Goal: Navigation & Orientation: Find specific page/section

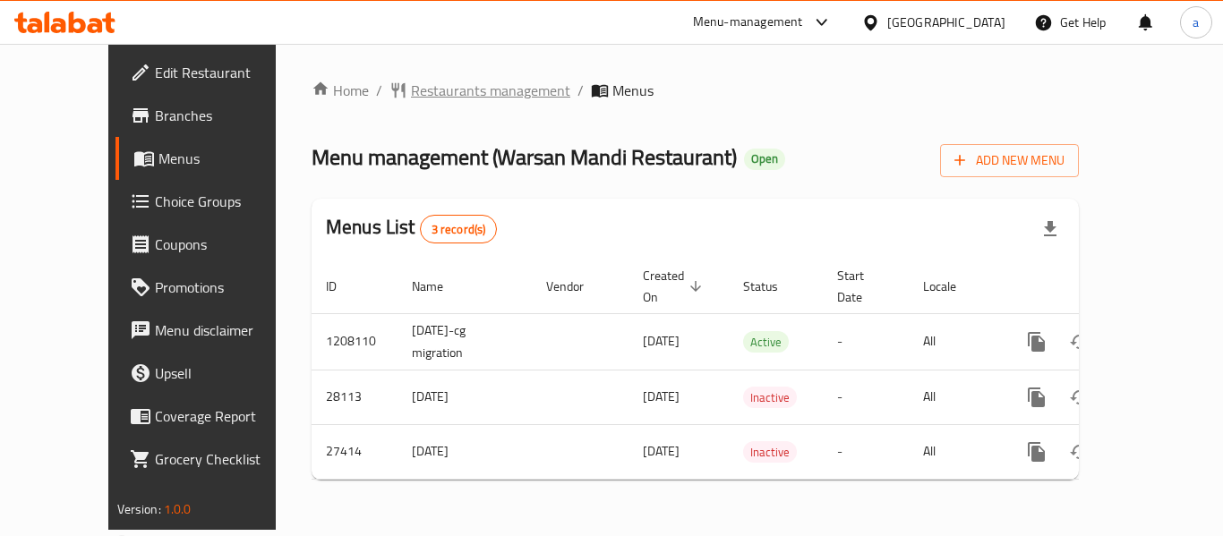
click at [431, 98] on span "Restaurants management" at bounding box center [490, 90] width 159 height 21
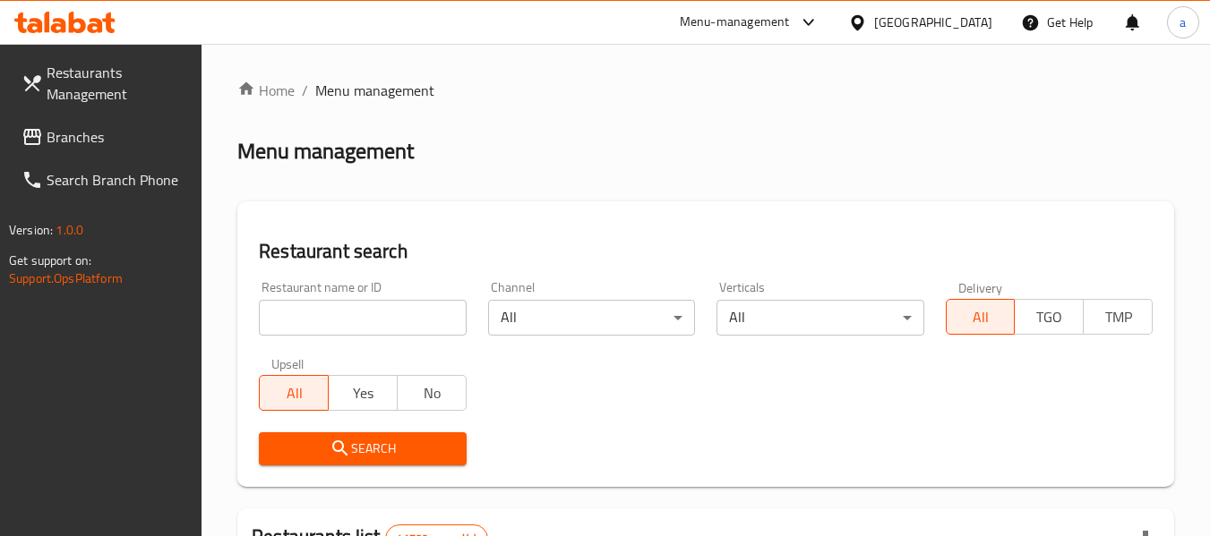
click at [37, 144] on icon at bounding box center [32, 137] width 18 height 16
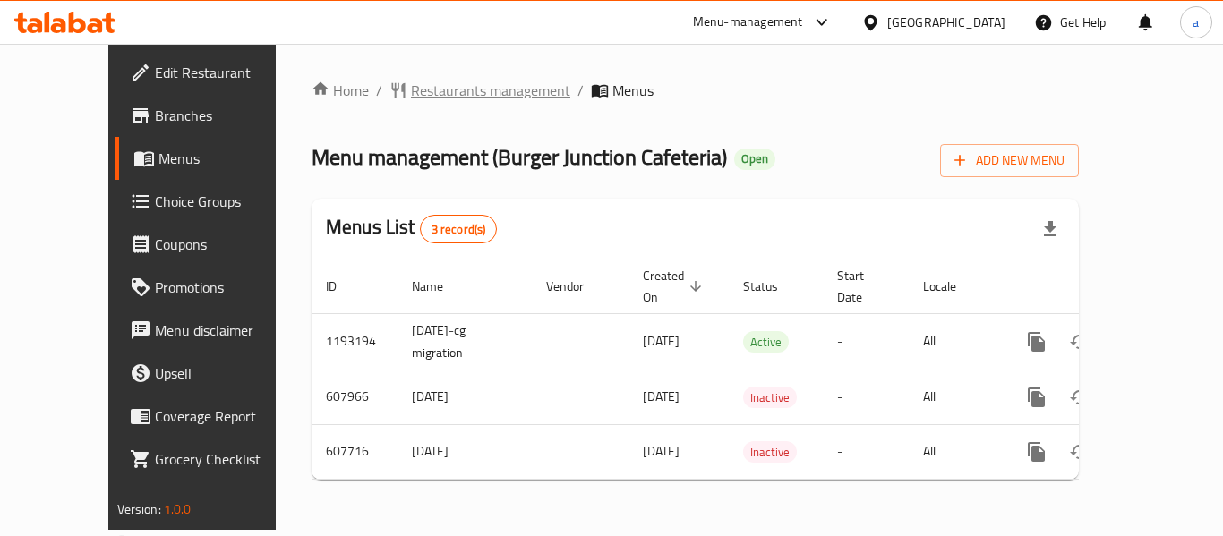
click at [475, 99] on span "Restaurants management" at bounding box center [490, 90] width 159 height 21
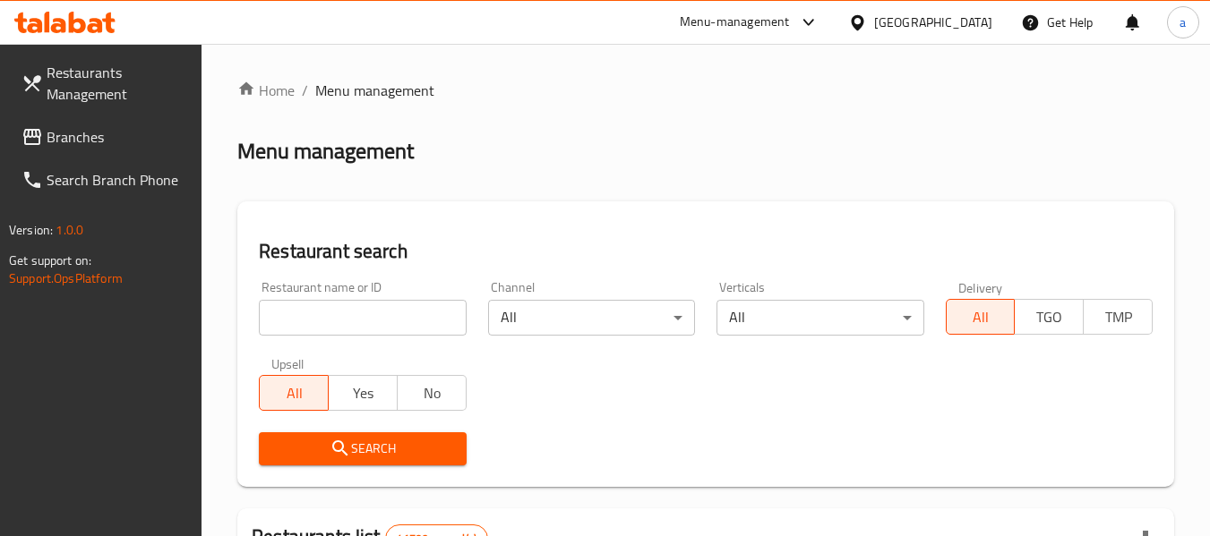
click at [48, 139] on span "Branches" at bounding box center [118, 136] width 142 height 21
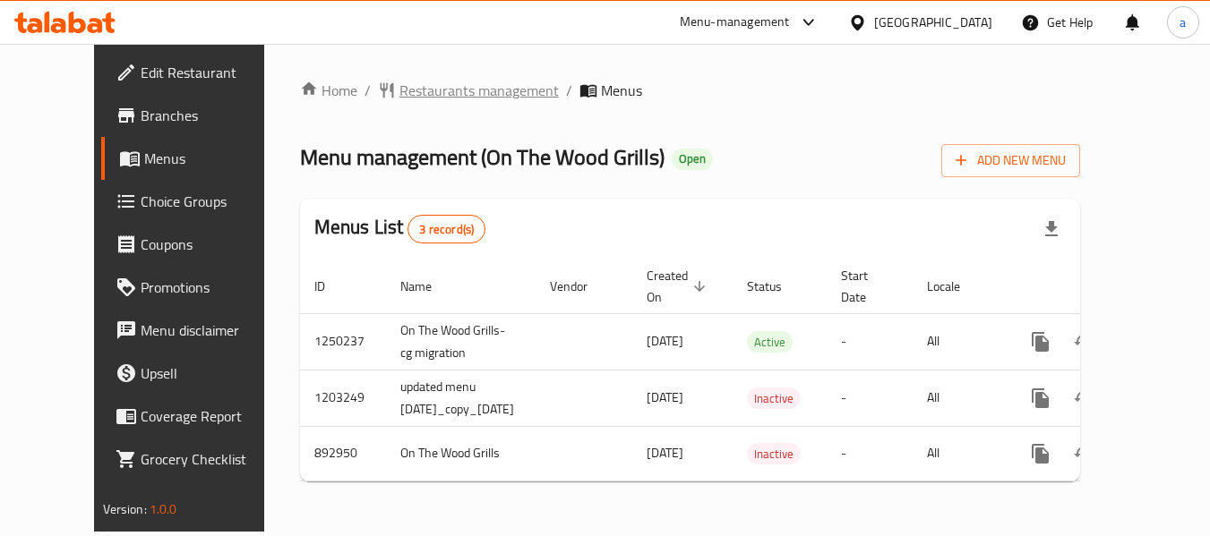
click at [408, 101] on span "Restaurants management" at bounding box center [478, 90] width 159 height 21
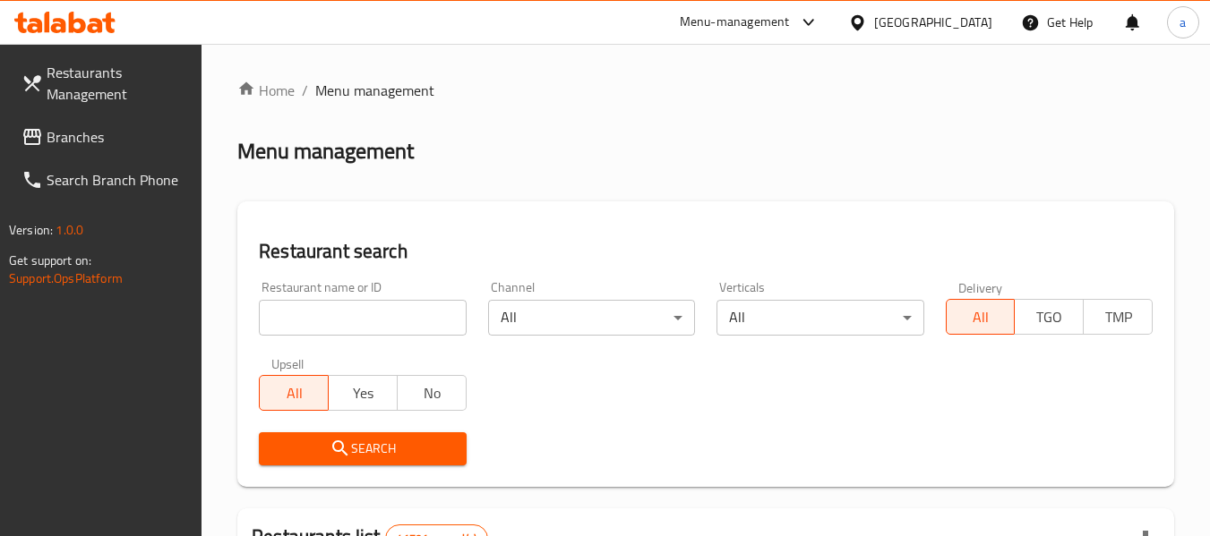
drag, startPoint x: 118, startPoint y: 123, endPoint x: 96, endPoint y: 134, distance: 25.2
click at [118, 123] on link "Branches" at bounding box center [104, 137] width 195 height 43
